Goal: Information Seeking & Learning: Understand process/instructions

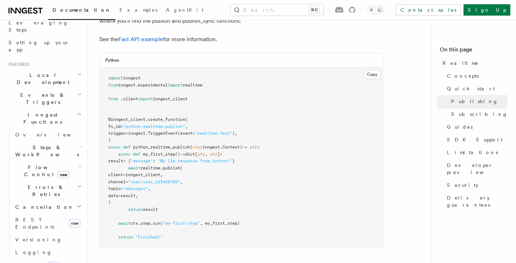
scroll to position [457, 0]
drag, startPoint x: 109, startPoint y: 148, endPoint x: 203, endPoint y: 214, distance: 115.3
click at [203, 214] on pre "import inngest from inngest . experimental import realtime from . client import…" at bounding box center [241, 157] width 283 height 180
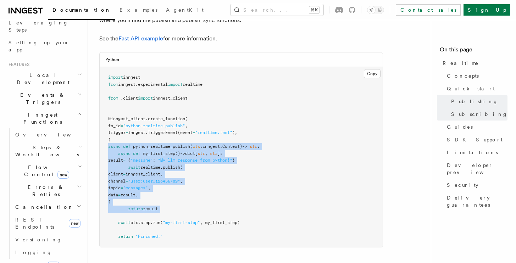
click at [203, 214] on pre "import inngest from inngest . experimental import realtime from . client import…" at bounding box center [241, 157] width 283 height 180
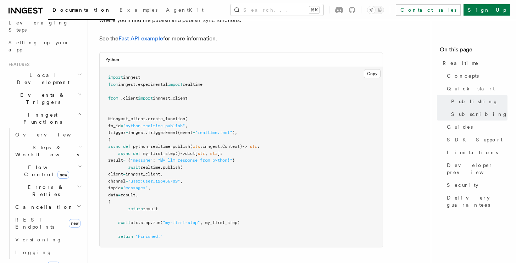
scroll to position [477, 0]
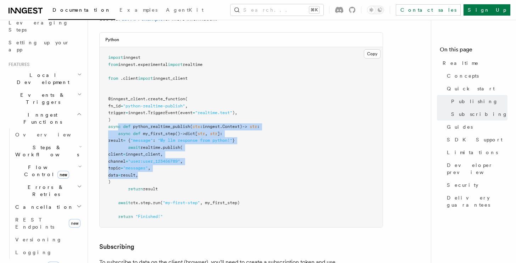
drag, startPoint x: 117, startPoint y: 130, endPoint x: 174, endPoint y: 178, distance: 74.2
click at [174, 178] on pre "import inngest from inngest . experimental import realtime from . client import…" at bounding box center [241, 137] width 283 height 180
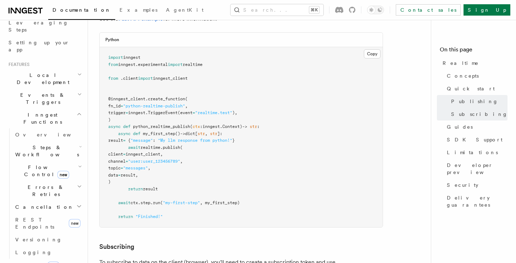
scroll to position [496, 0]
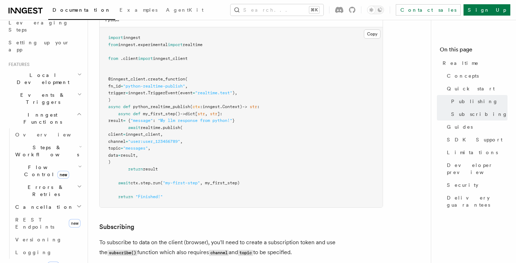
drag, startPoint x: 125, startPoint y: 130, endPoint x: 170, endPoint y: 169, distance: 59.9
click at [170, 169] on pre "import inngest from inngest . experimental import realtime from . client import…" at bounding box center [241, 117] width 283 height 180
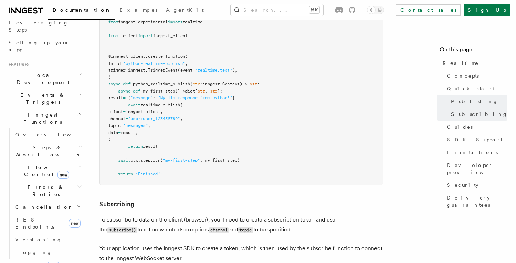
scroll to position [518, 0]
click at [324, 9] on button "Search... ⌘K" at bounding box center [277, 9] width 93 height 11
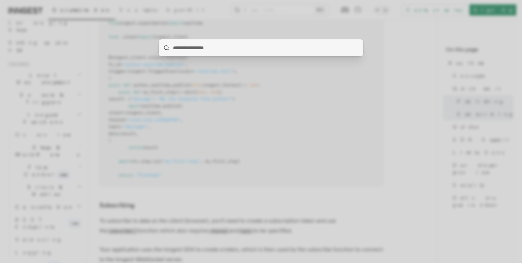
click at [410, 134] on div at bounding box center [261, 131] width 522 height 263
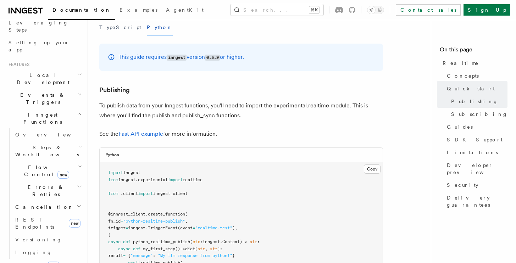
scroll to position [407, 0]
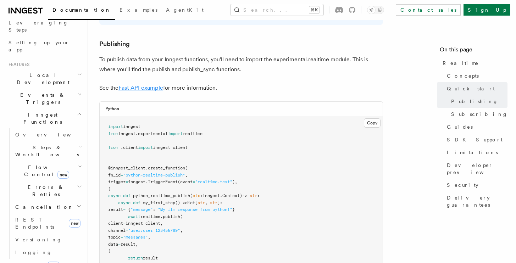
click at [159, 90] on link "Fast API example" at bounding box center [141, 87] width 45 height 7
